Goal: Information Seeking & Learning: Learn about a topic

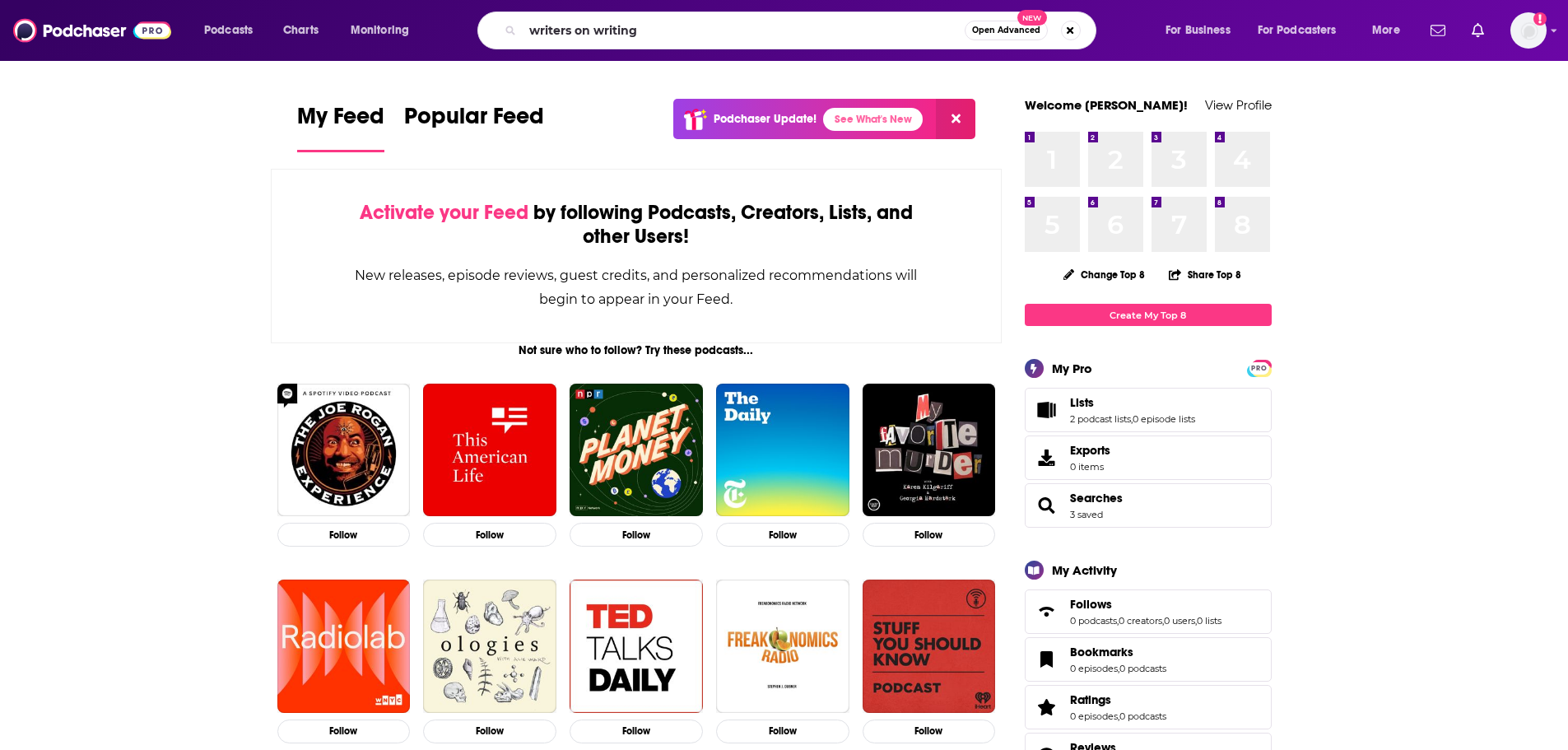
type input "writers on writing"
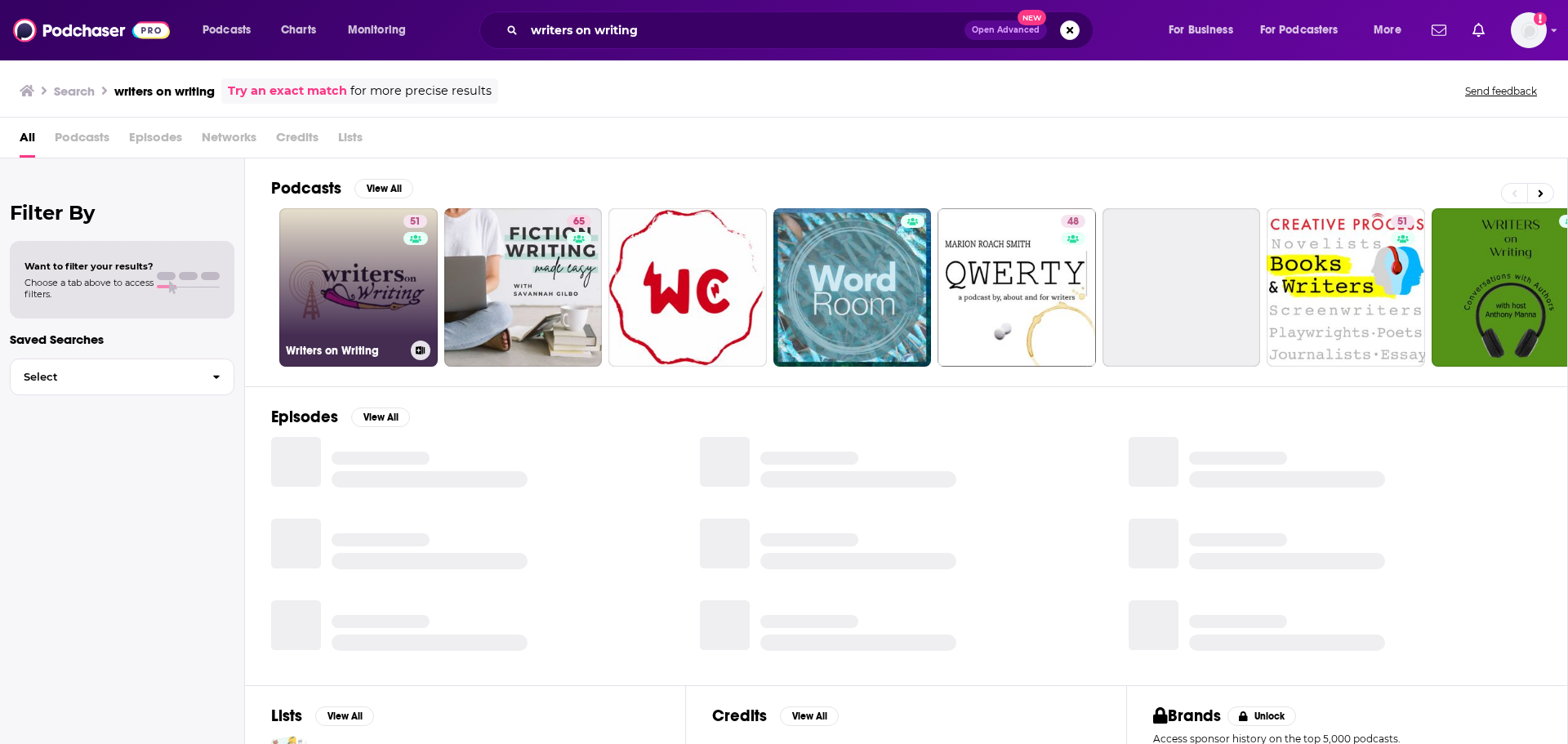
click at [379, 302] on link "51 Writers on Writing" at bounding box center [359, 288] width 159 height 158
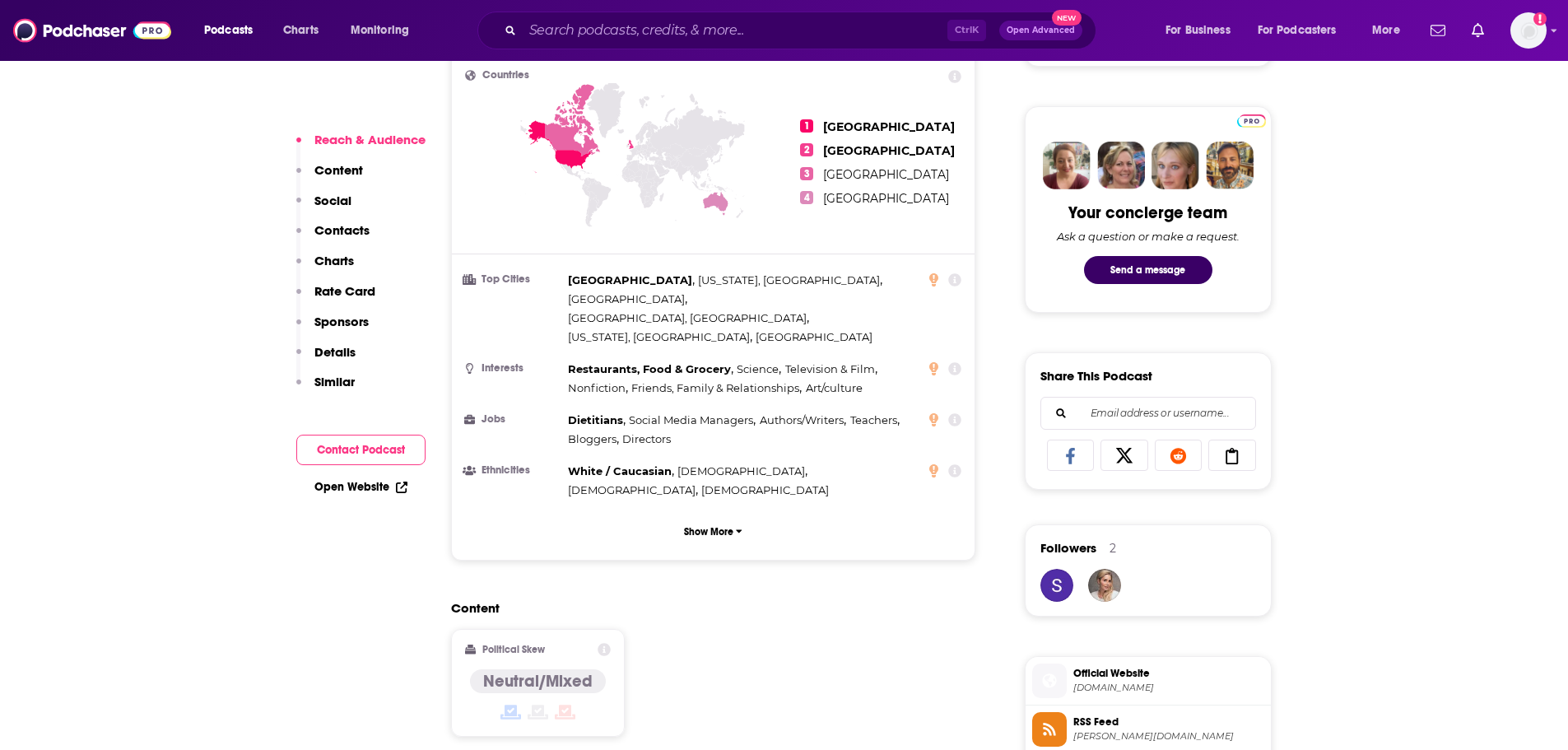
scroll to position [1069, 0]
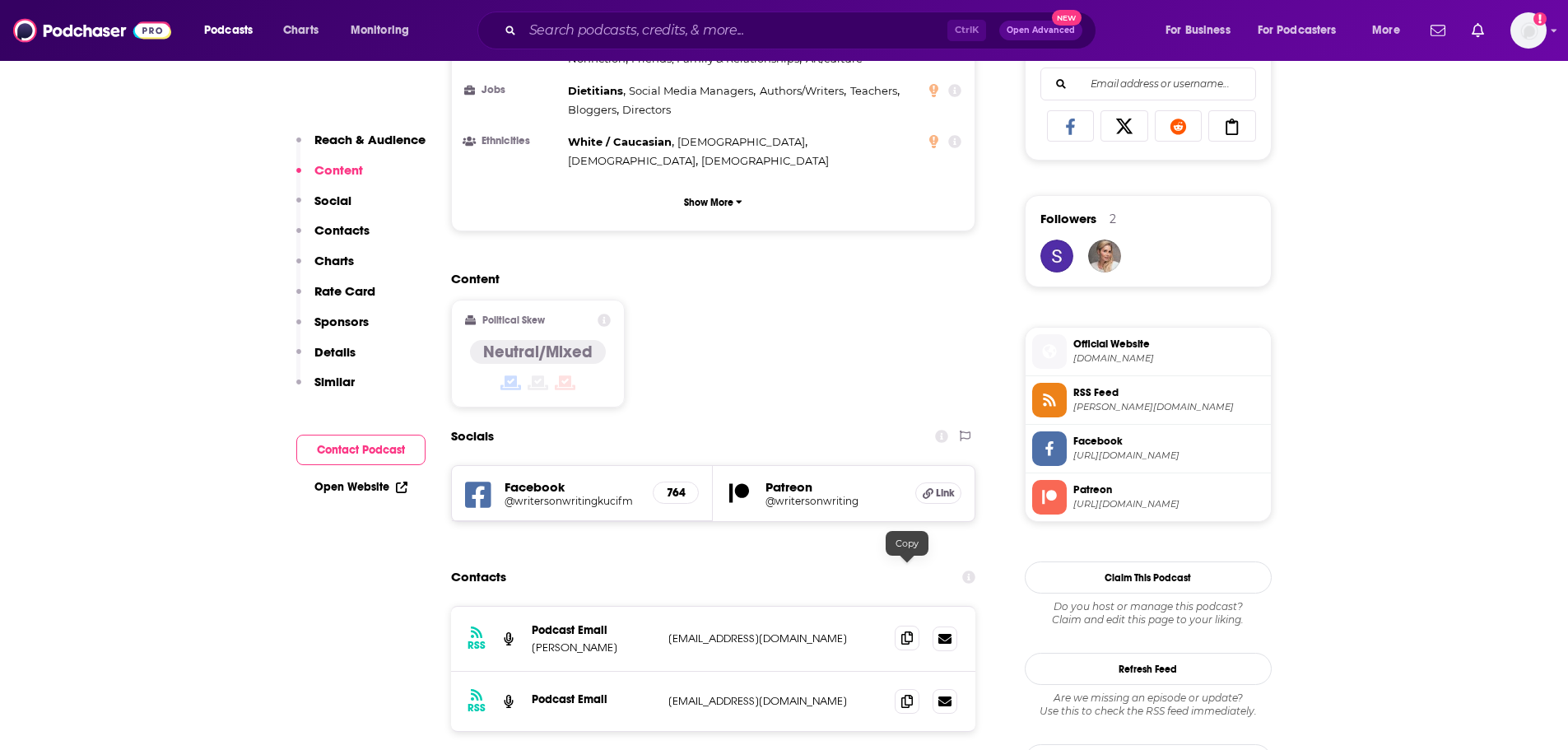
click at [913, 625] on span at bounding box center [906, 637] width 25 height 25
click at [913, 694] on icon at bounding box center [907, 700] width 12 height 13
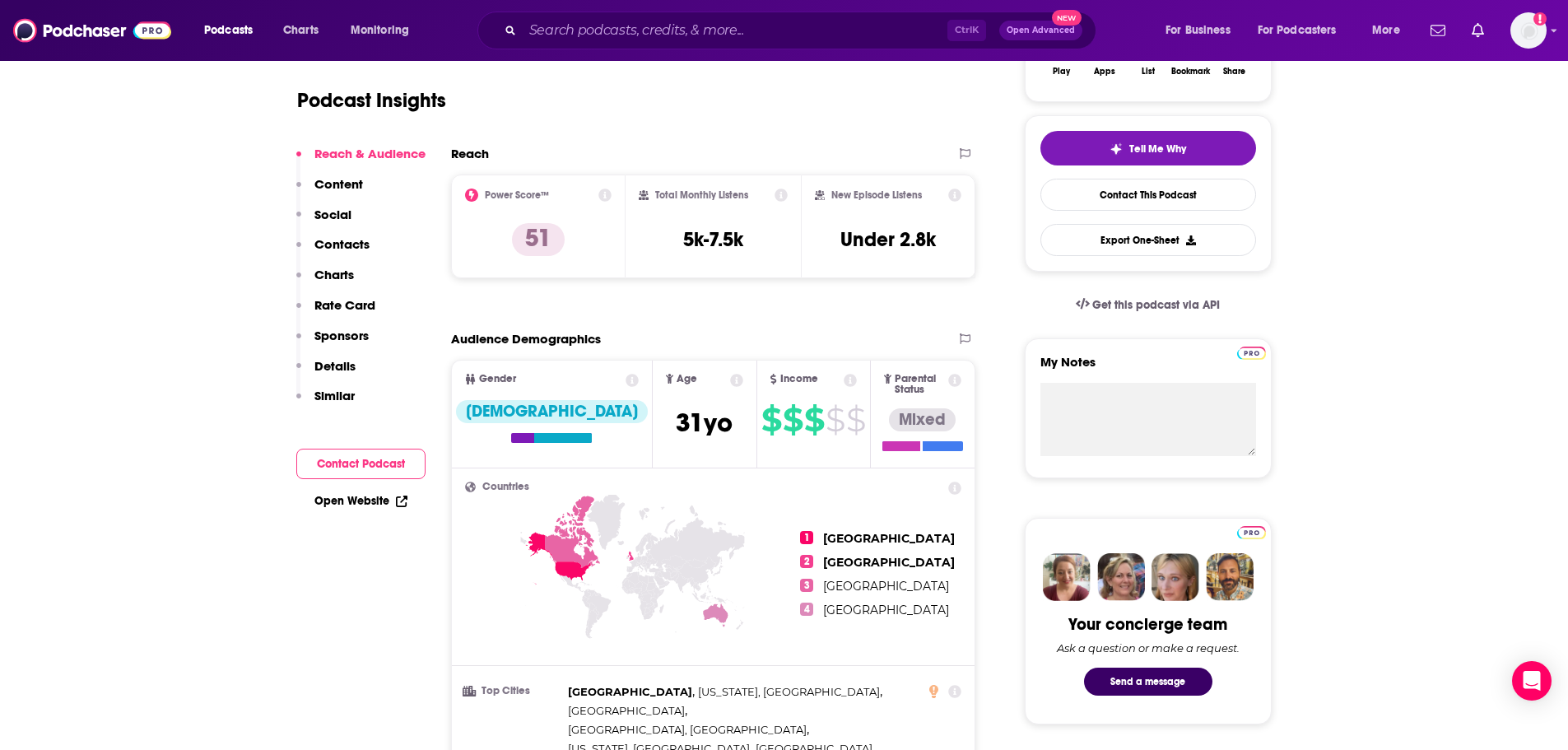
scroll to position [0, 0]
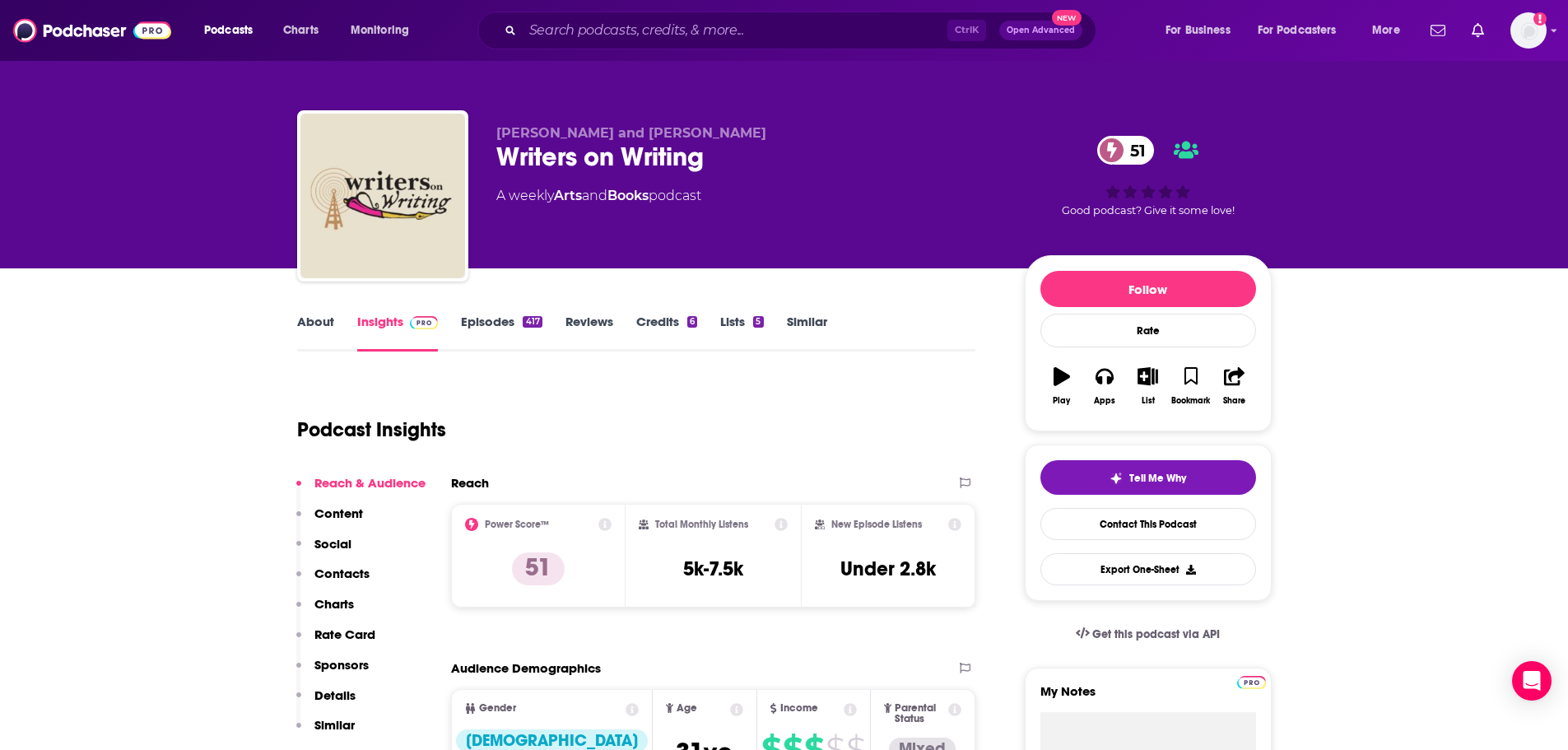
click at [324, 338] on link "About" at bounding box center [316, 332] width 37 height 38
